Goal: Information Seeking & Learning: Learn about a topic

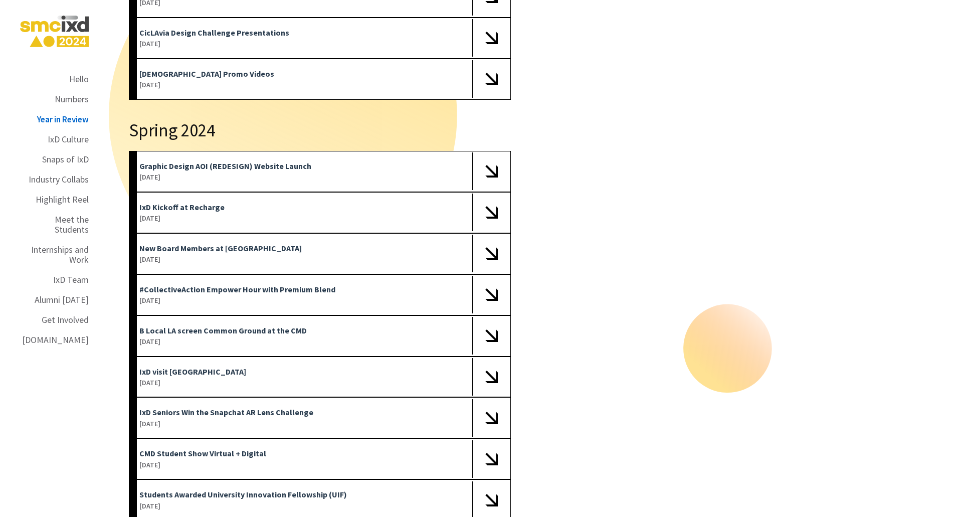
scroll to position [2607, 0]
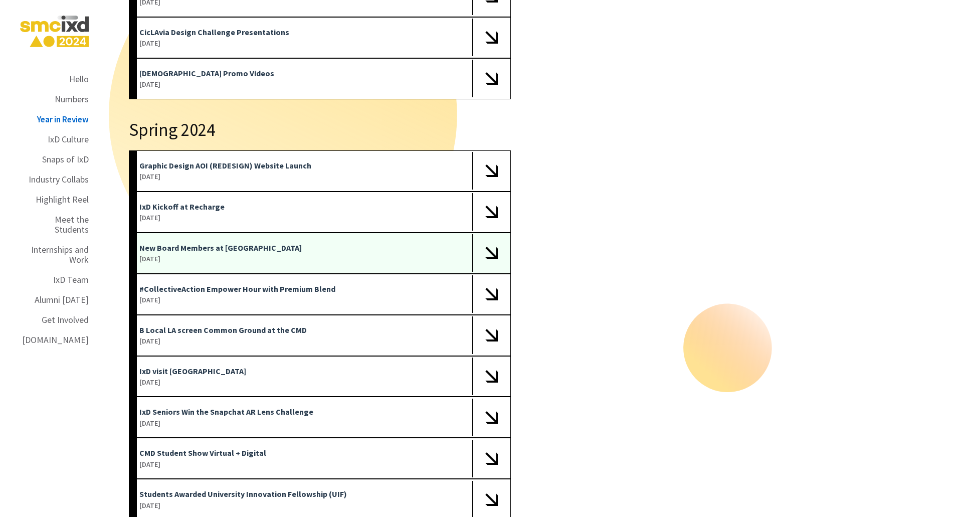
click at [496, 247] on img at bounding box center [491, 253] width 13 height 13
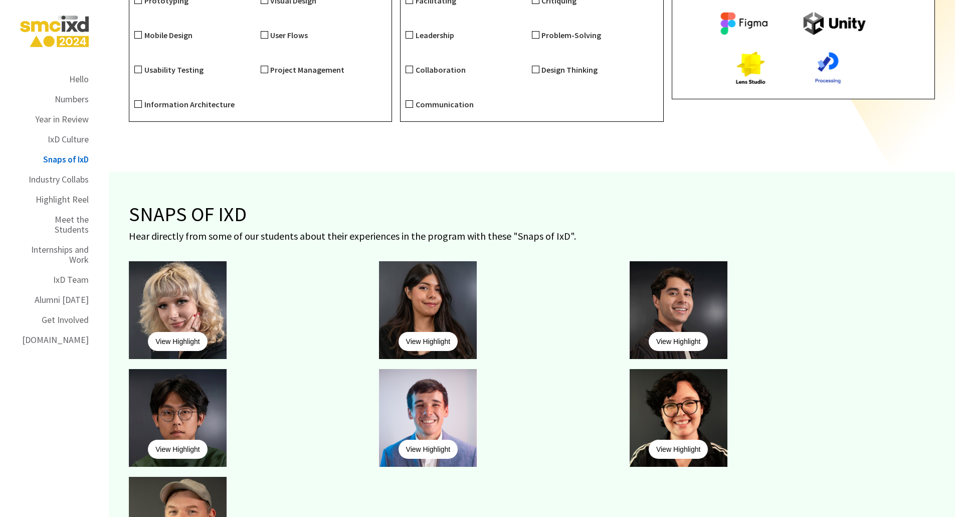
scroll to position [4060, 0]
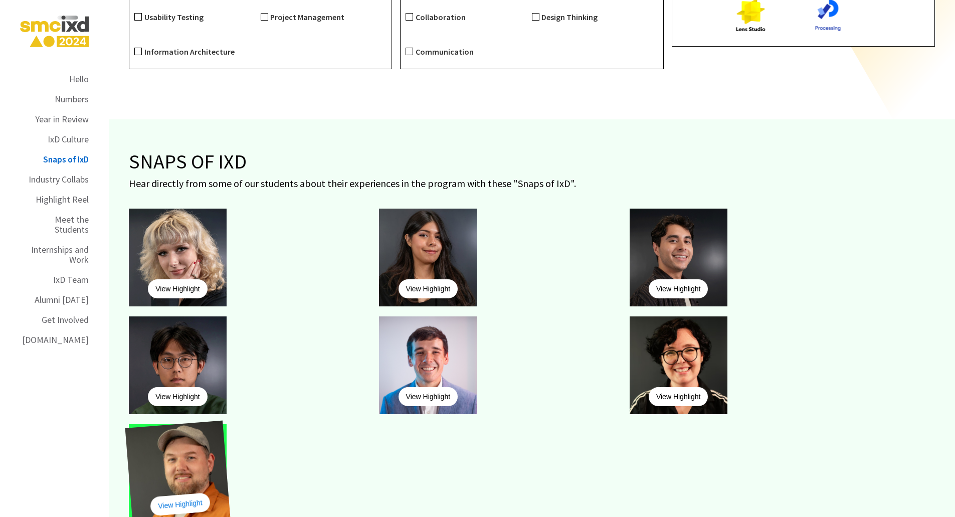
click at [191, 492] on link "View Highlight" at bounding box center [180, 504] width 61 height 24
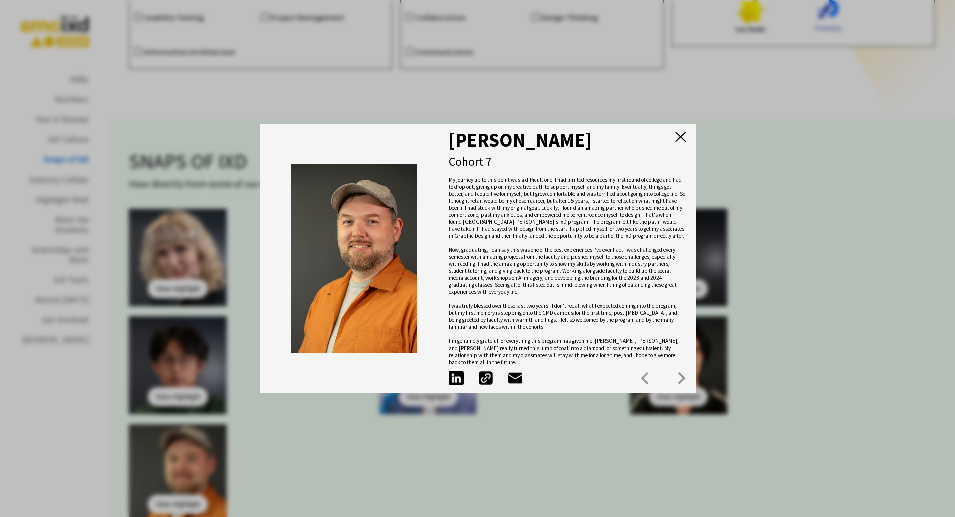
click at [682, 133] on div "[PERSON_NAME] Cohort 7 My journey up to this point was a difficult one. I had l…" at bounding box center [478, 258] width 436 height 269
click at [684, 138] on img at bounding box center [680, 137] width 11 height 11
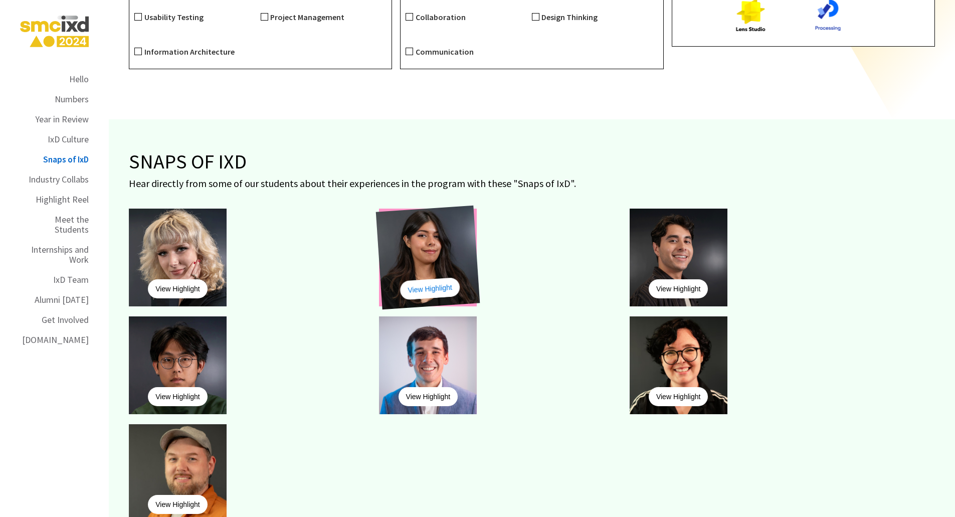
click at [434, 277] on link "View Highlight" at bounding box center [430, 288] width 61 height 23
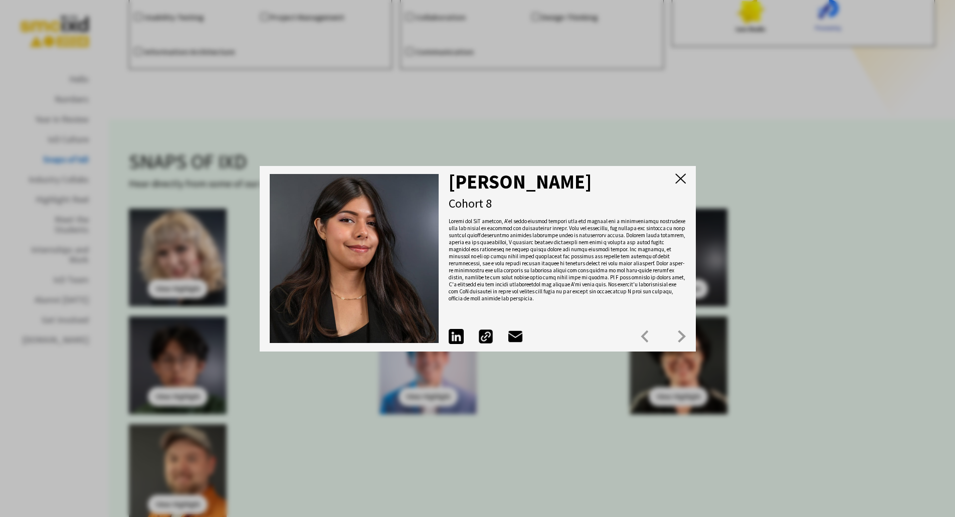
click at [683, 177] on img at bounding box center [680, 178] width 11 height 11
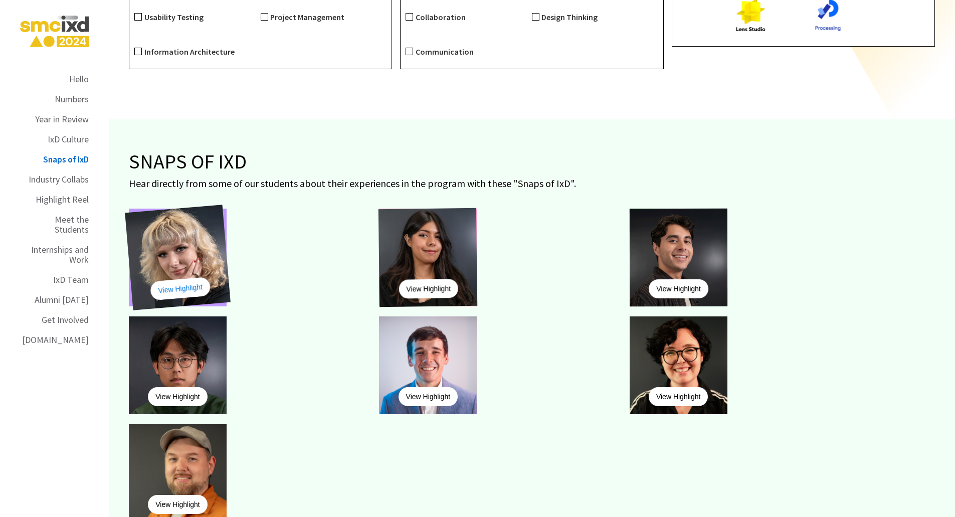
click at [175, 277] on link "View Highlight" at bounding box center [180, 289] width 61 height 24
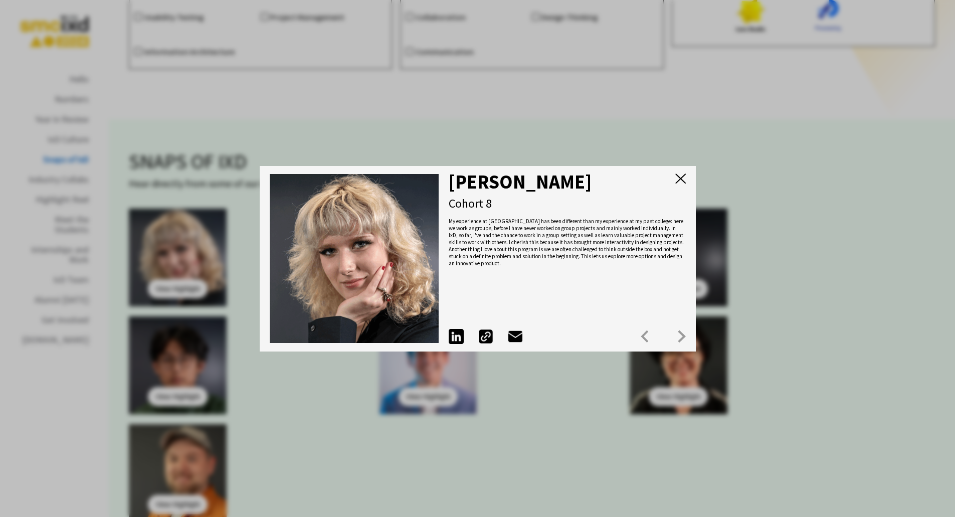
click at [683, 176] on img at bounding box center [680, 178] width 11 height 11
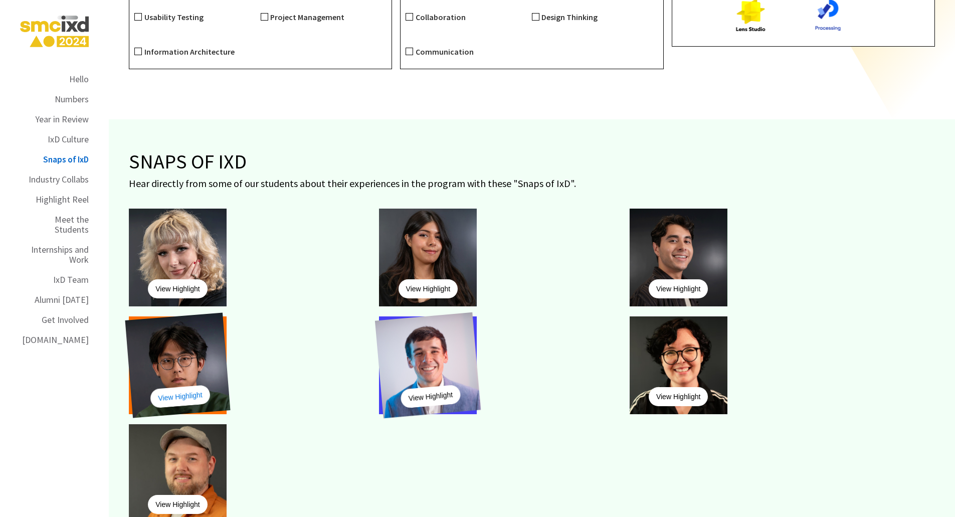
click at [184, 384] on link "View Highlight" at bounding box center [180, 396] width 61 height 24
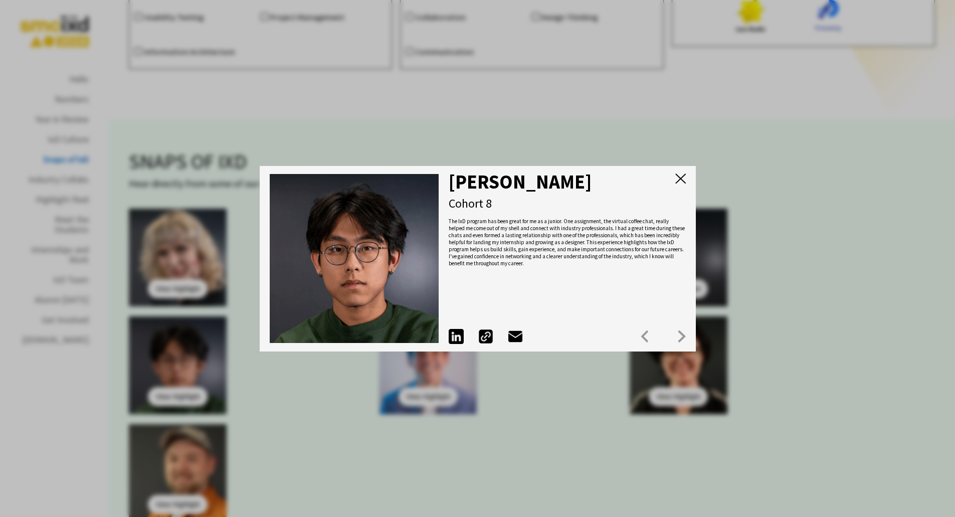
click at [685, 175] on img at bounding box center [680, 178] width 11 height 11
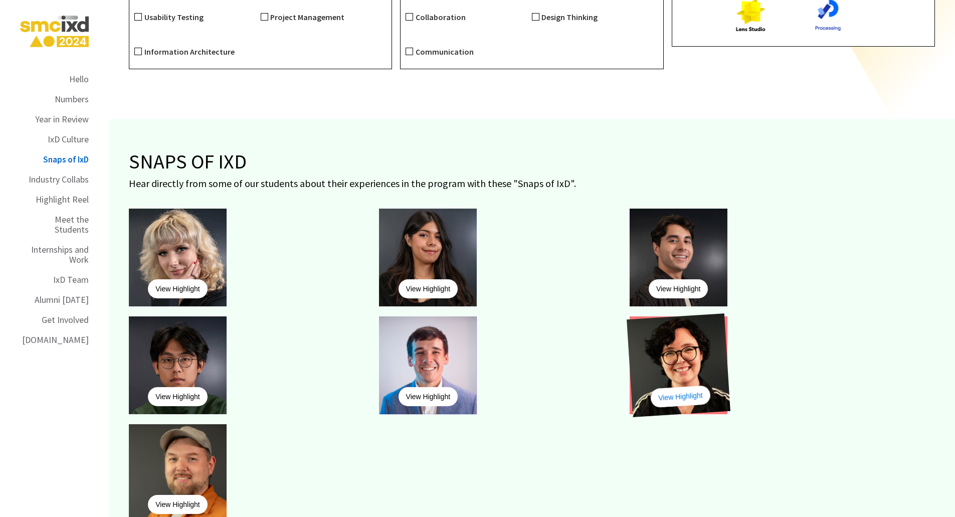
click at [678, 385] on link "View Highlight" at bounding box center [680, 396] width 61 height 23
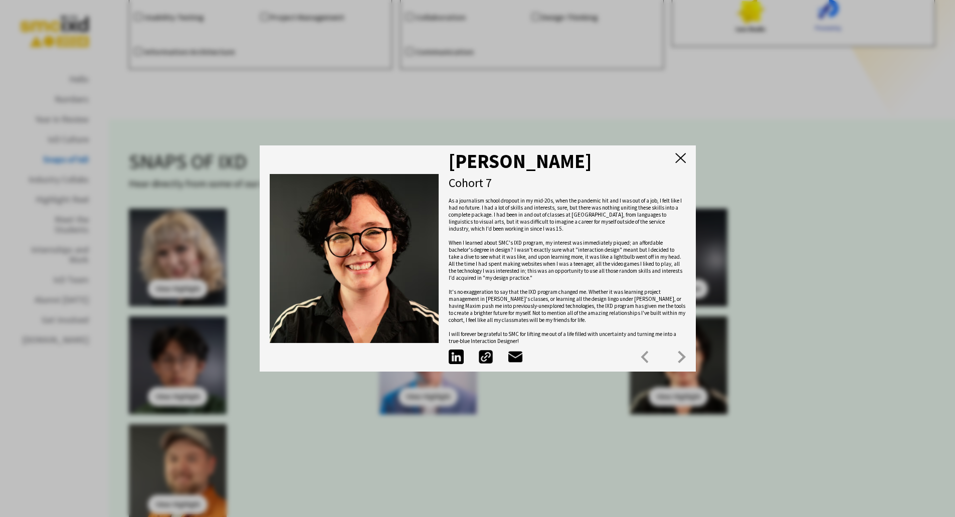
click at [685, 154] on img at bounding box center [680, 158] width 11 height 11
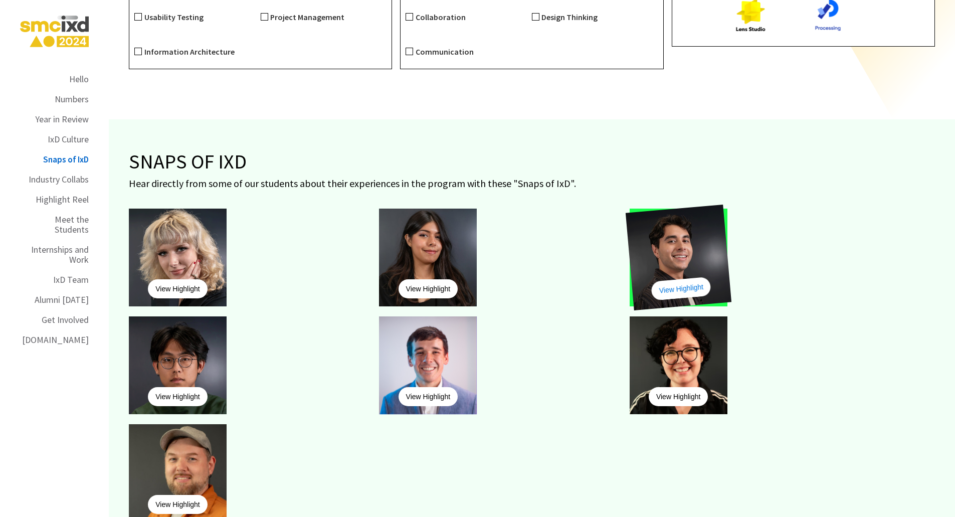
click at [687, 277] on link "View Highlight" at bounding box center [681, 289] width 61 height 24
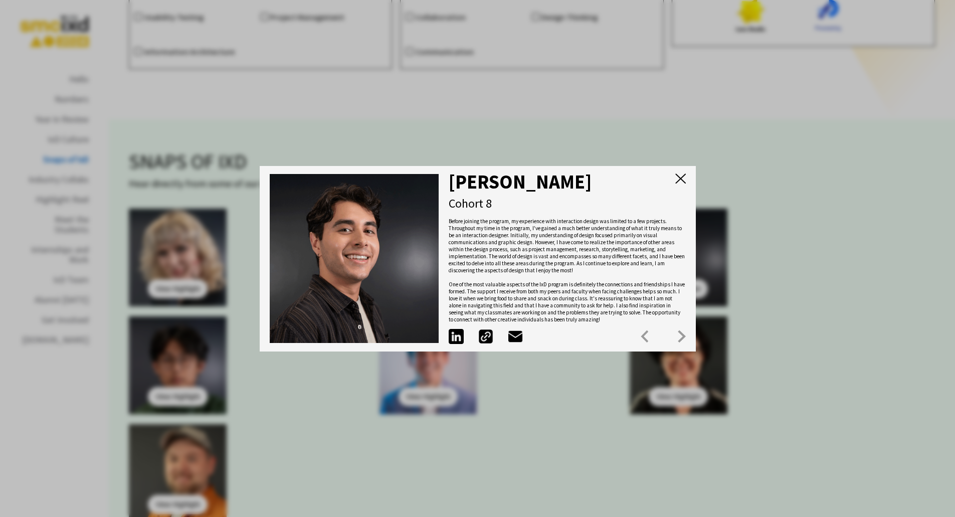
click at [684, 174] on img at bounding box center [680, 178] width 11 height 11
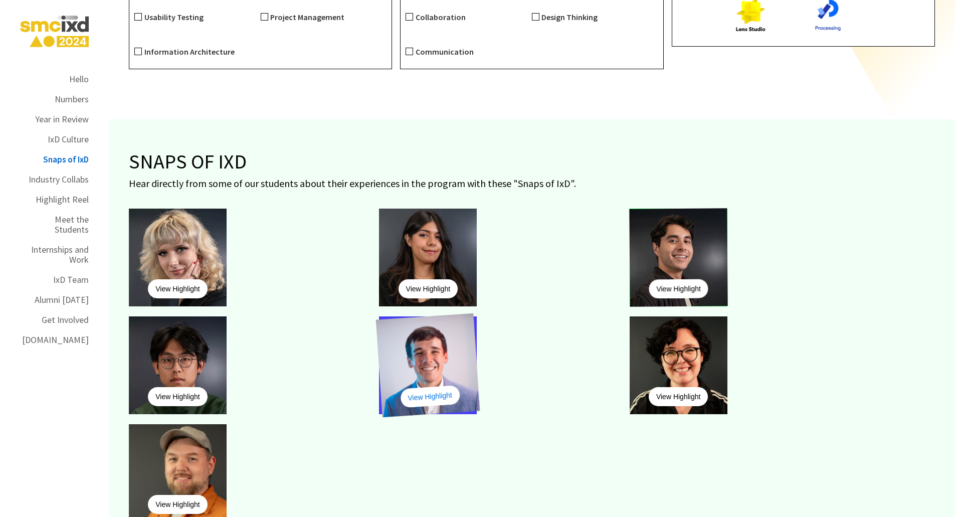
click at [443, 385] on link "View Highlight" at bounding box center [430, 396] width 61 height 23
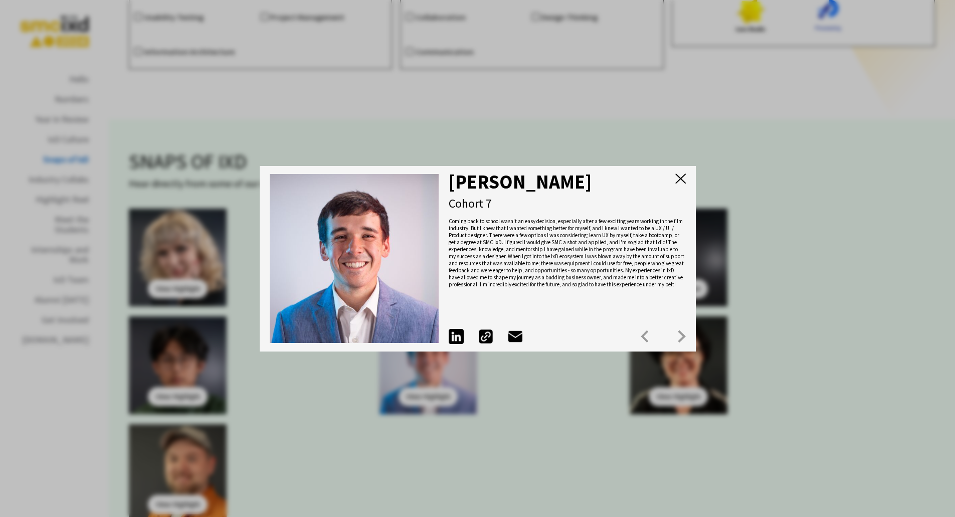
click at [683, 178] on img at bounding box center [680, 178] width 11 height 11
